Goal: Find specific page/section: Find specific page/section

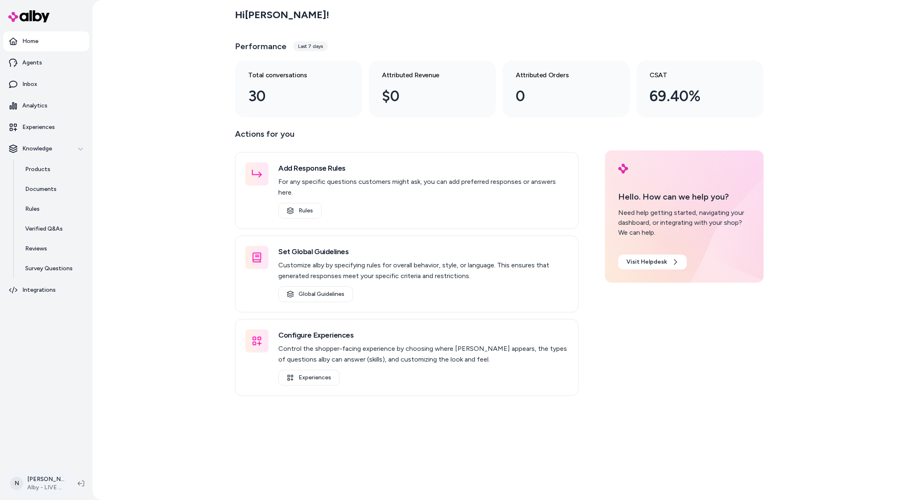
click at [33, 481] on html "Home Agents Inbox Analytics Experiences Knowledge Products Documents Rules Veri…" at bounding box center [453, 250] width 906 height 500
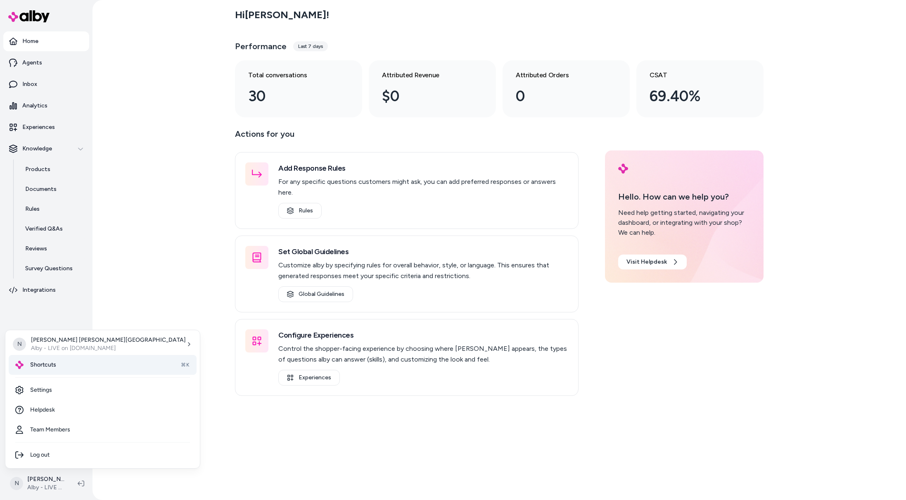
click at [58, 361] on div "Shortcuts ⌘K" at bounding box center [103, 365] width 188 height 20
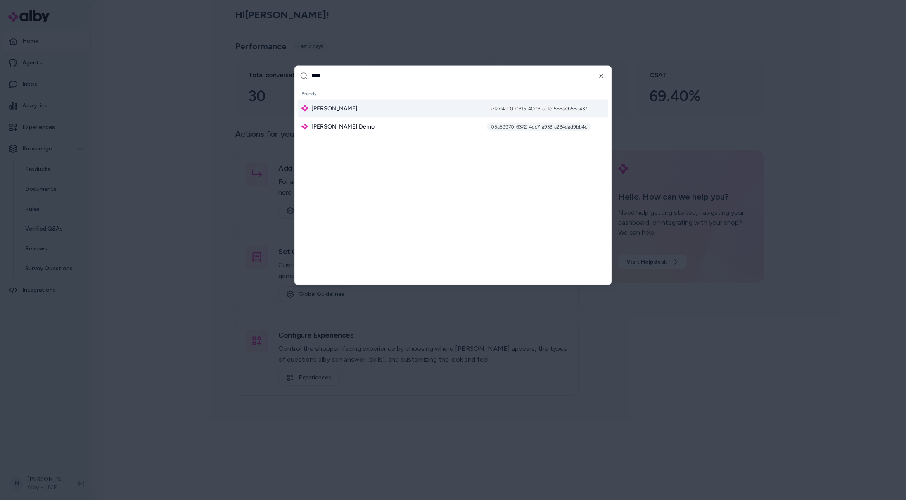
type input "****"
click at [366, 107] on div "[PERSON_NAME] ef2d4dc0-0315-4003-aefc-566adb56e437" at bounding box center [453, 108] width 310 height 18
